Goal: Check status: Check status

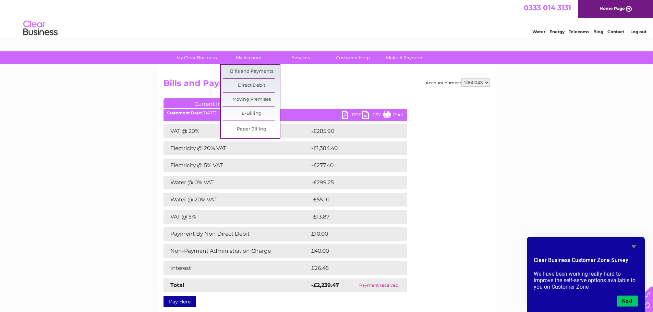
drag, startPoint x: 282, startPoint y: 24, endPoint x: 287, endPoint y: 24, distance: 4.8
click at [283, 24] on div "Water Energy Telecoms Blog Contact Log out" at bounding box center [326, 29] width 653 height 22
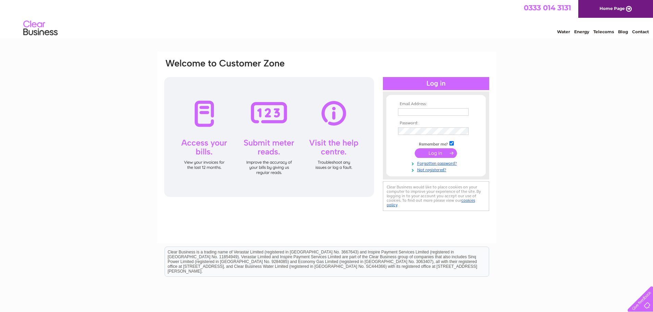
type input "ainslie@andrewscottdental.co.uk"
click at [426, 153] on input "submit" at bounding box center [436, 153] width 42 height 10
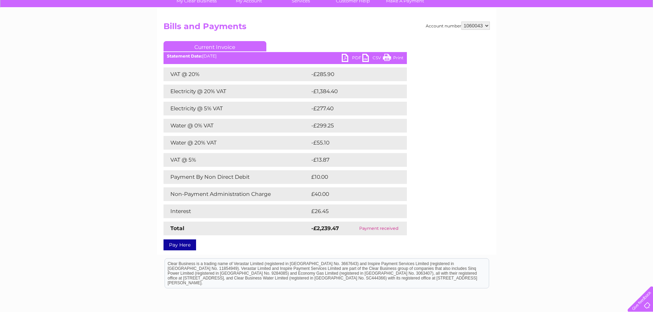
scroll to position [69, 0]
